Goal: Find specific page/section: Find specific page/section

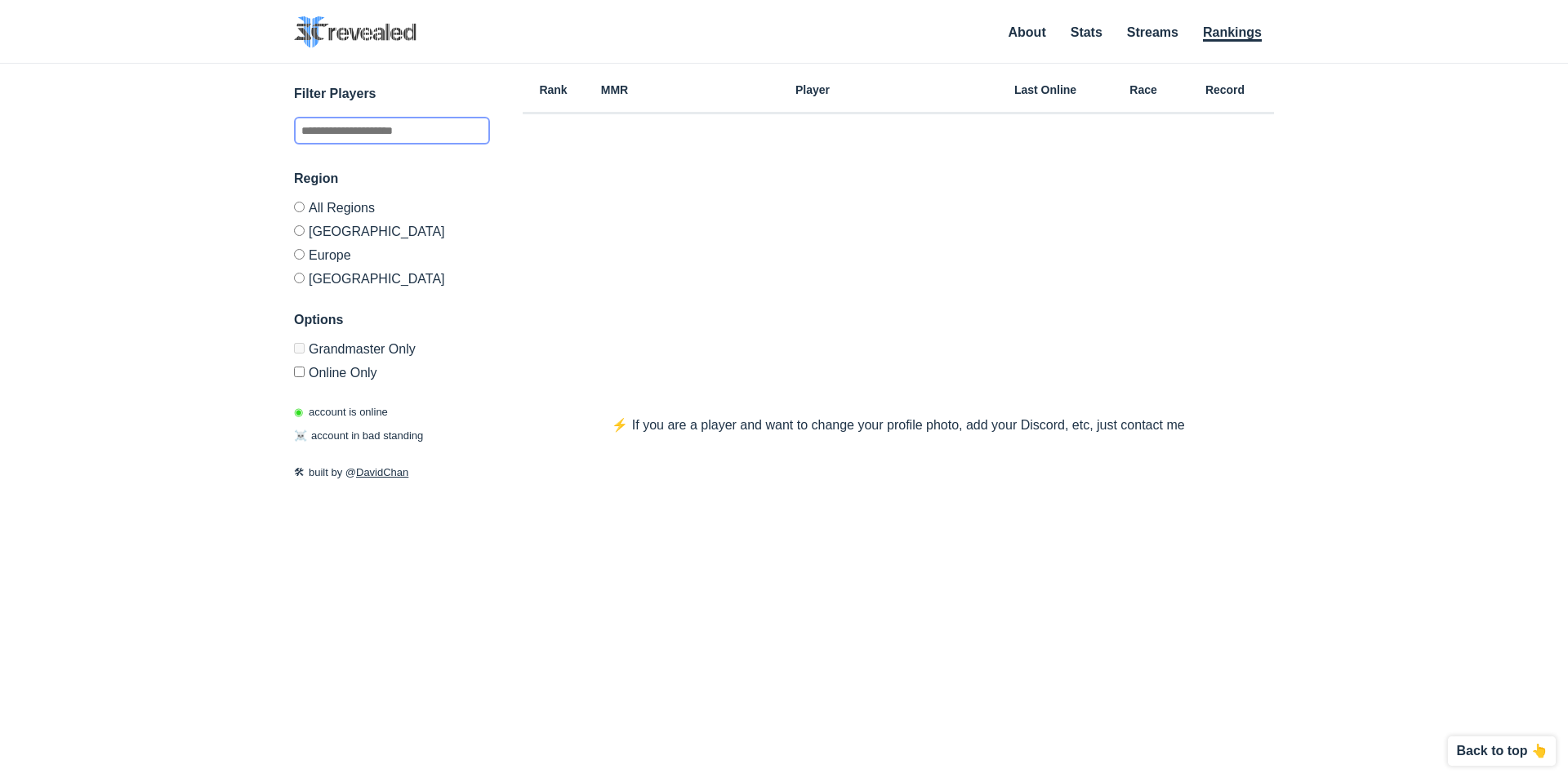
click at [442, 136] on input "text" at bounding box center [392, 131] width 196 height 28
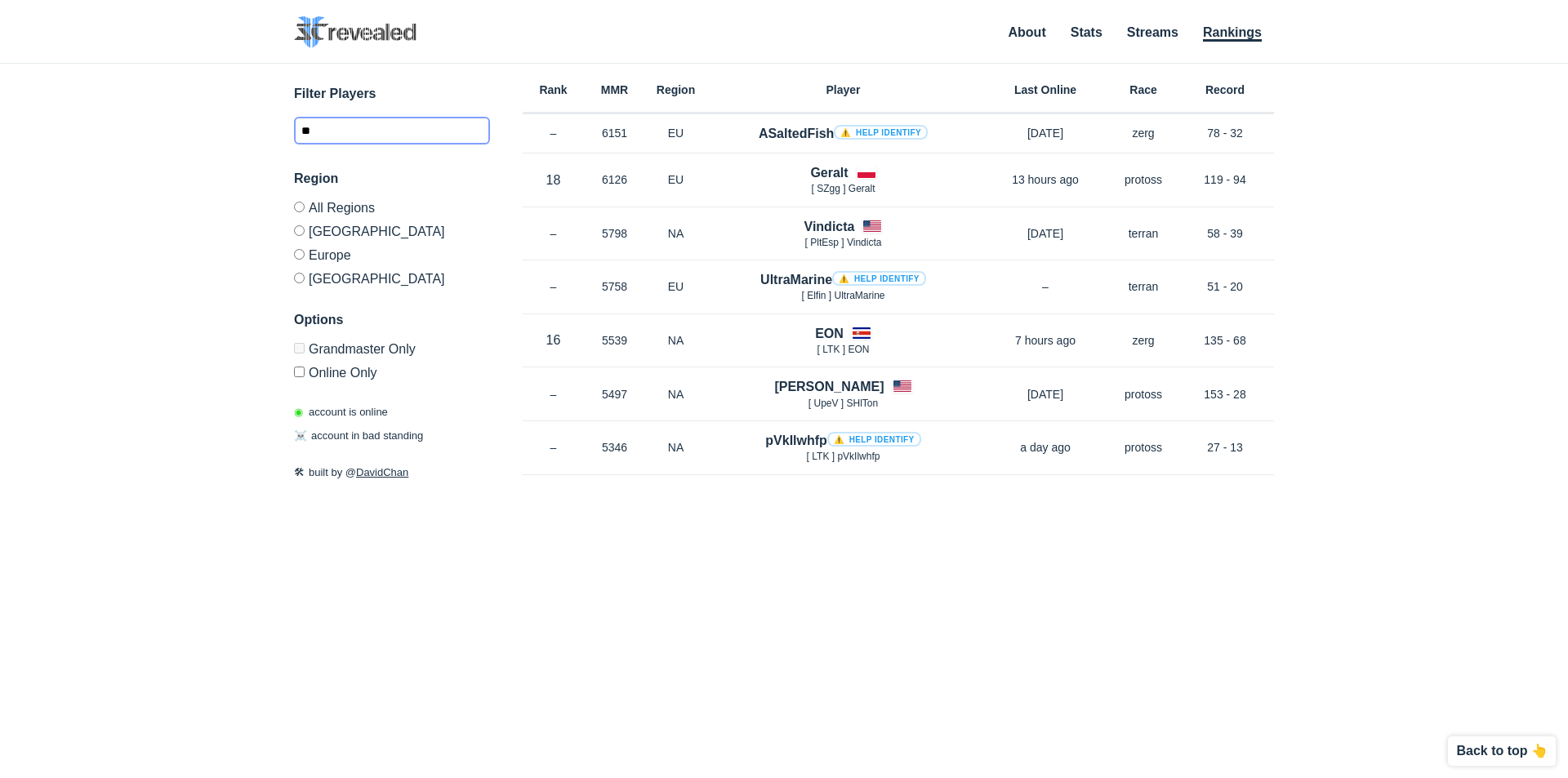
type input "*"
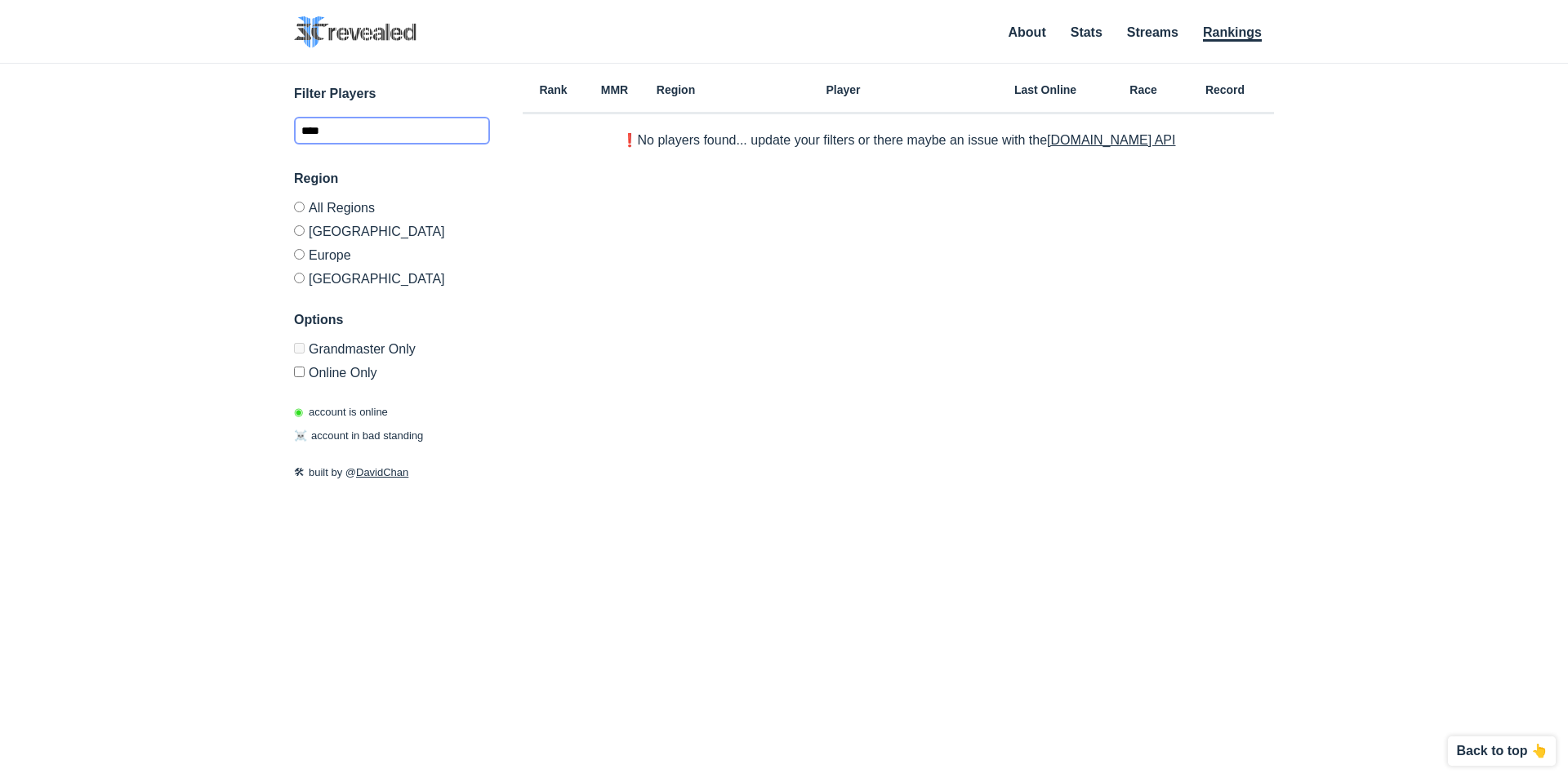
type input "****"
drag, startPoint x: 496, startPoint y: 256, endPoint x: 513, endPoint y: 252, distance: 17.5
